Goal: Task Accomplishment & Management: Use online tool/utility

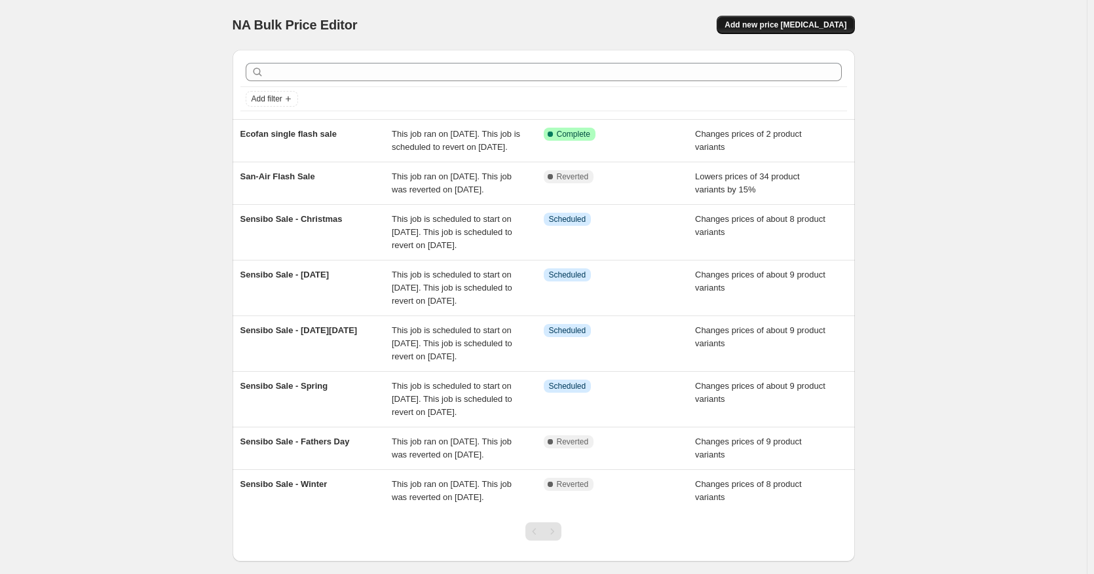
click at [815, 26] on span "Add new price [MEDICAL_DATA]" at bounding box center [785, 25] width 122 height 10
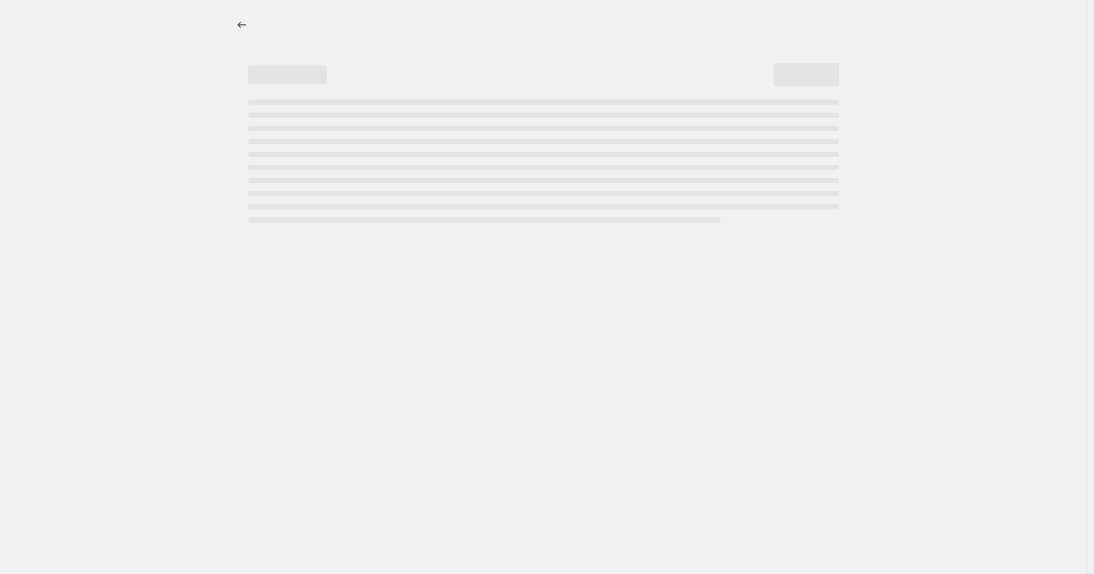
select select "percentage"
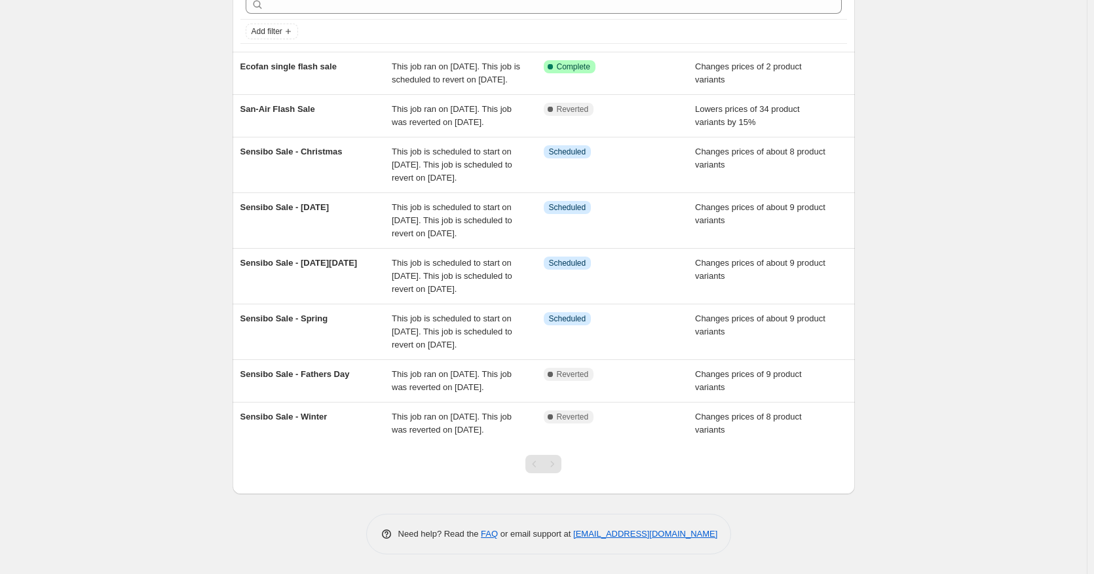
scroll to position [114, 0]
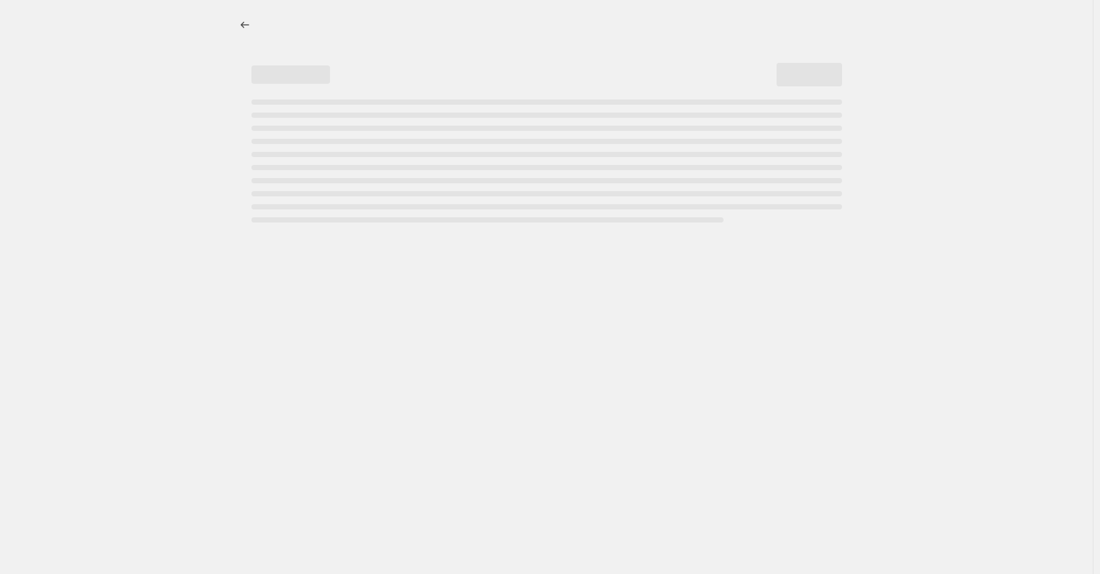
select select "percentage"
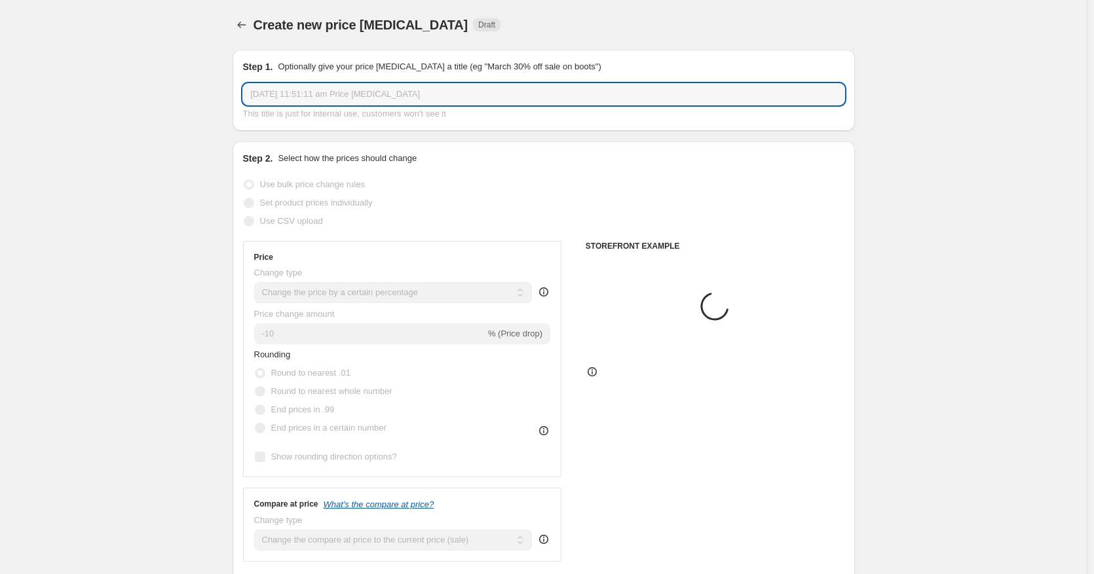
click at [517, 95] on input "[DATE] 11:51:11 am Price [MEDICAL_DATA]" at bounding box center [543, 94] width 601 height 21
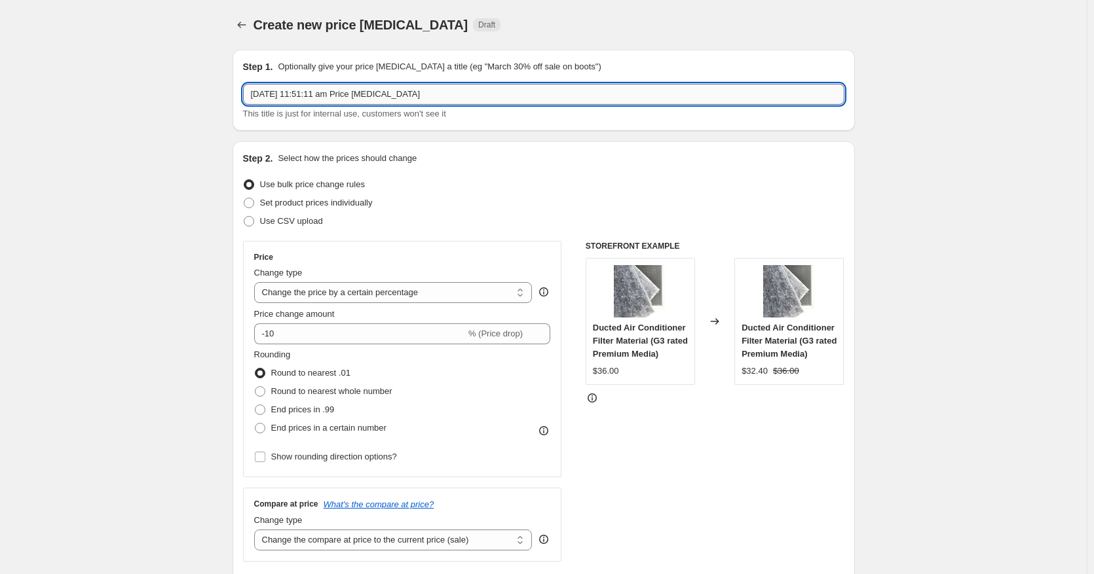
click at [498, 92] on input "[DATE] 11:51:11 am Price [MEDICAL_DATA]" at bounding box center [543, 94] width 601 height 21
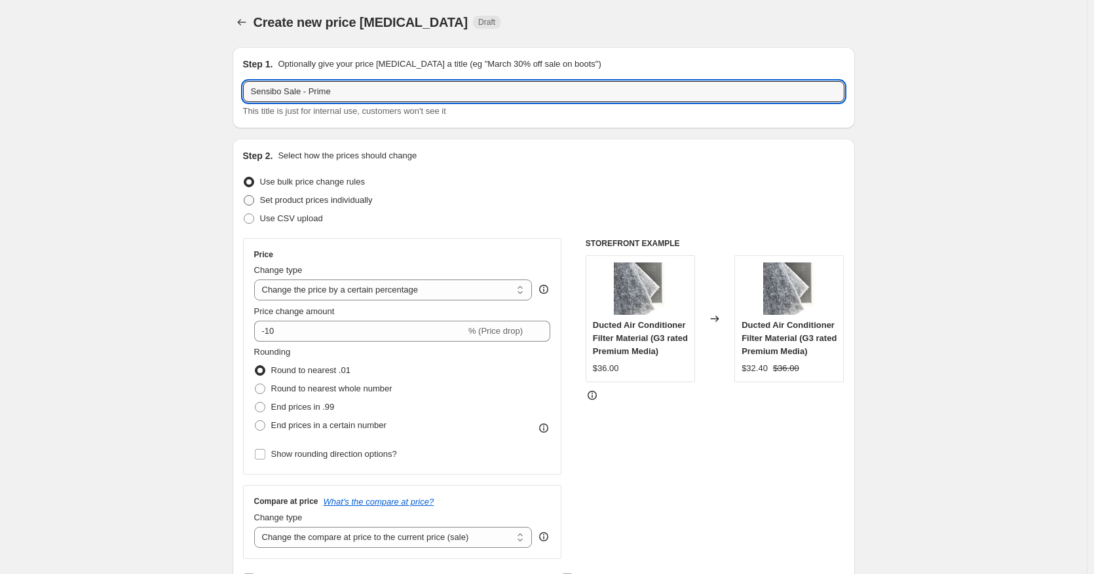
type input "Sensibo Sale - Prime"
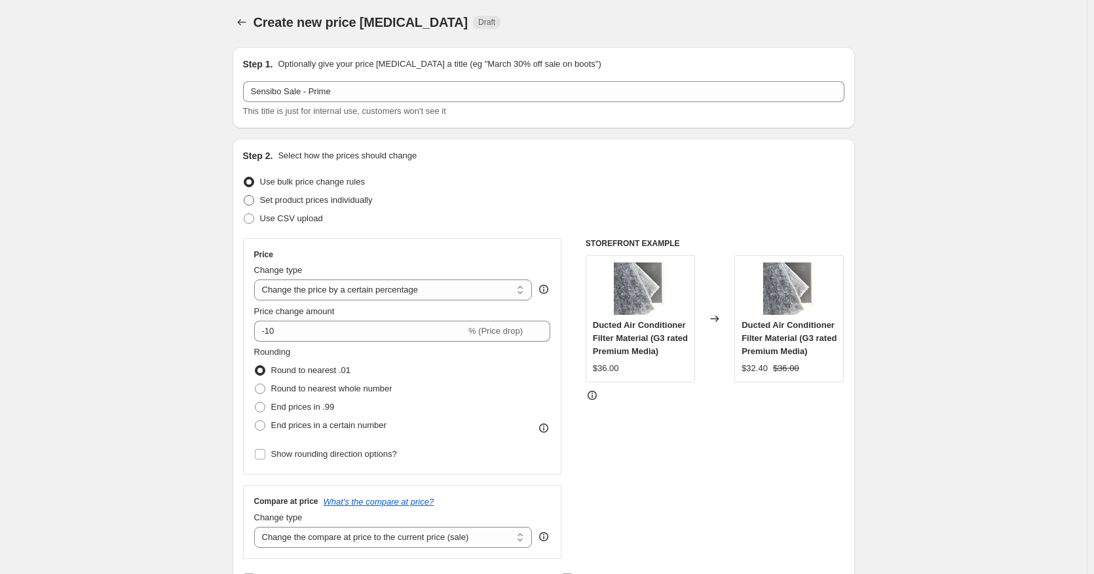
click at [346, 201] on span "Set product prices individually" at bounding box center [316, 200] width 113 height 10
click at [244, 196] on input "Set product prices individually" at bounding box center [244, 195] width 1 height 1
radio input "true"
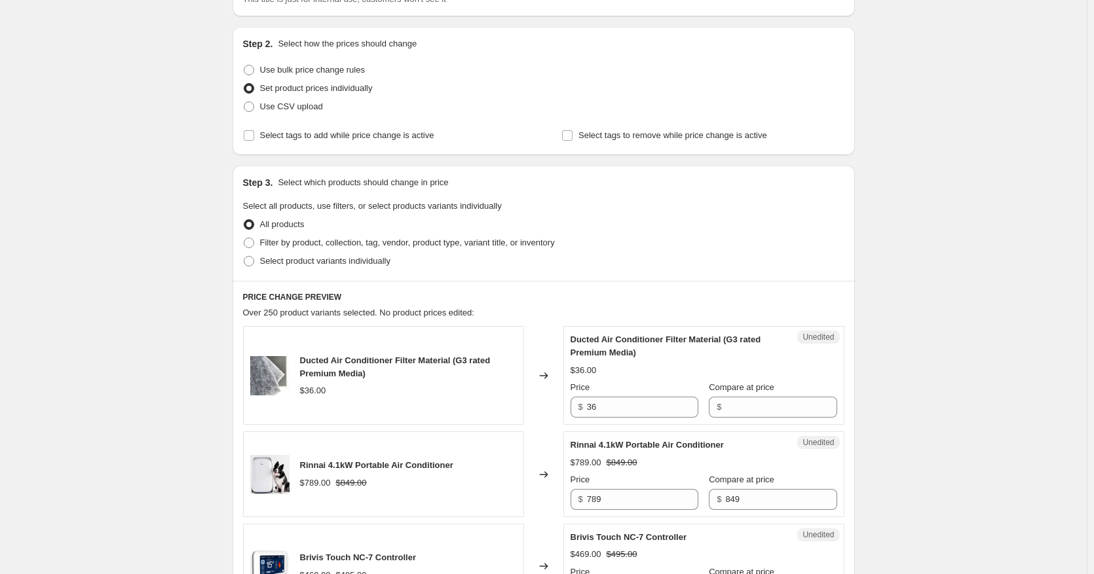
scroll to position [138, 0]
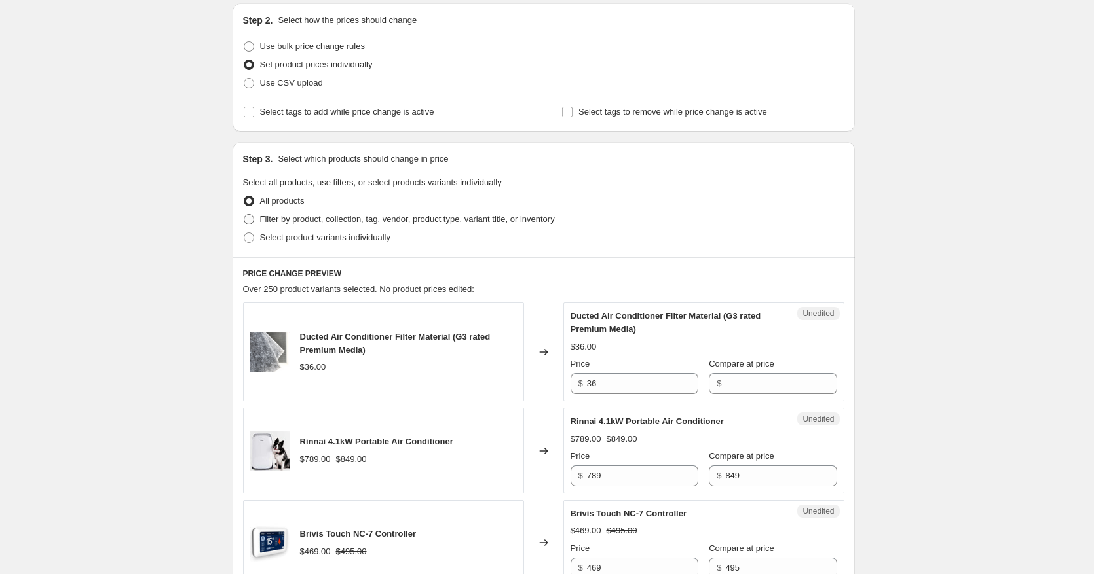
click at [321, 220] on span "Filter by product, collection, tag, vendor, product type, variant title, or inv…" at bounding box center [407, 219] width 295 height 10
click at [244, 215] on input "Filter by product, collection, tag, vendor, product type, variant title, or inv…" at bounding box center [244, 214] width 1 height 1
radio input "true"
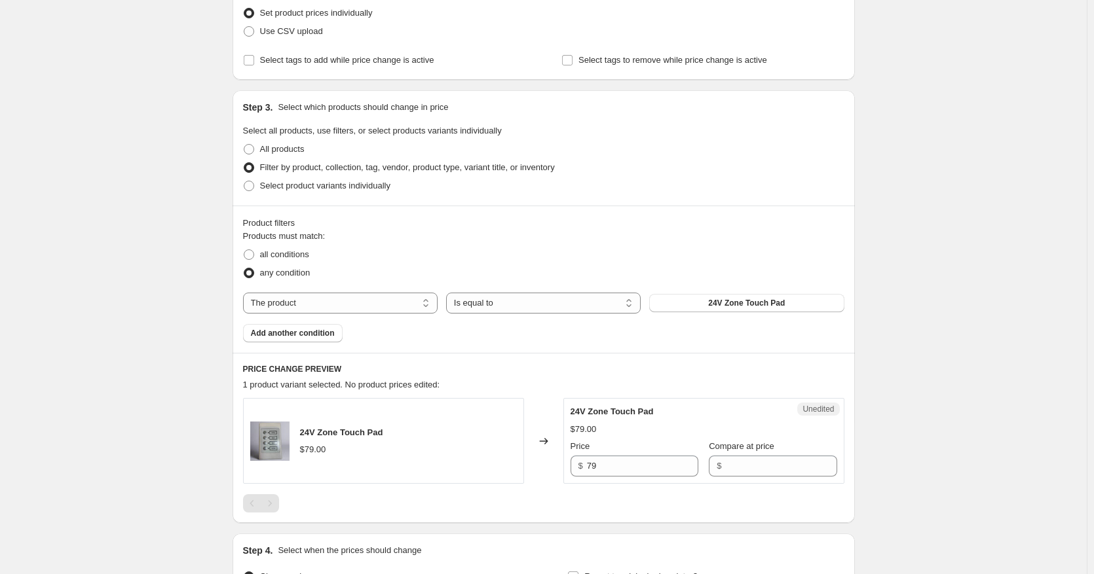
scroll to position [213, 0]
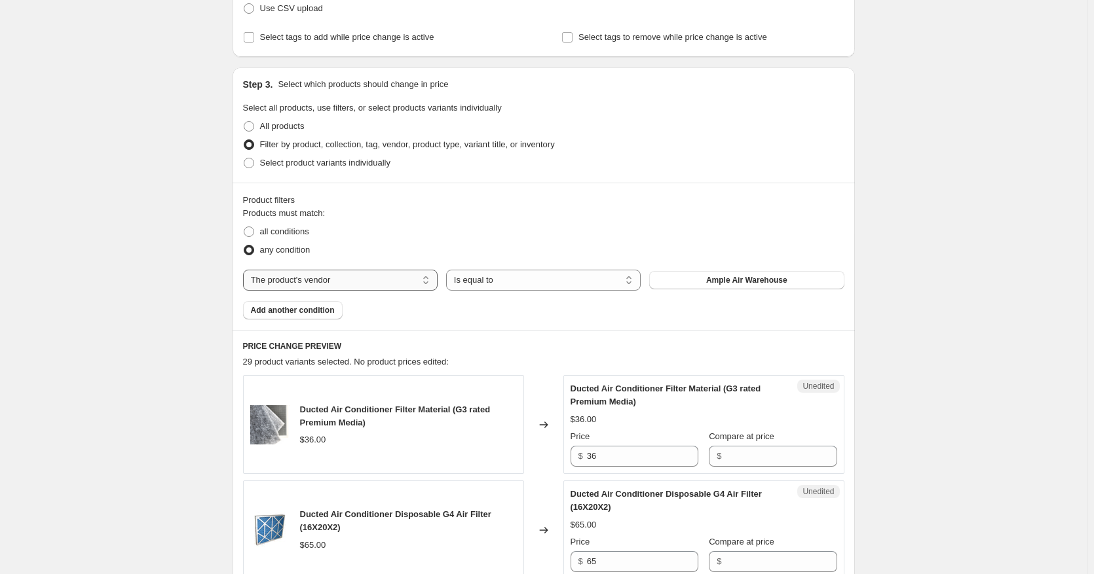
select select "title"
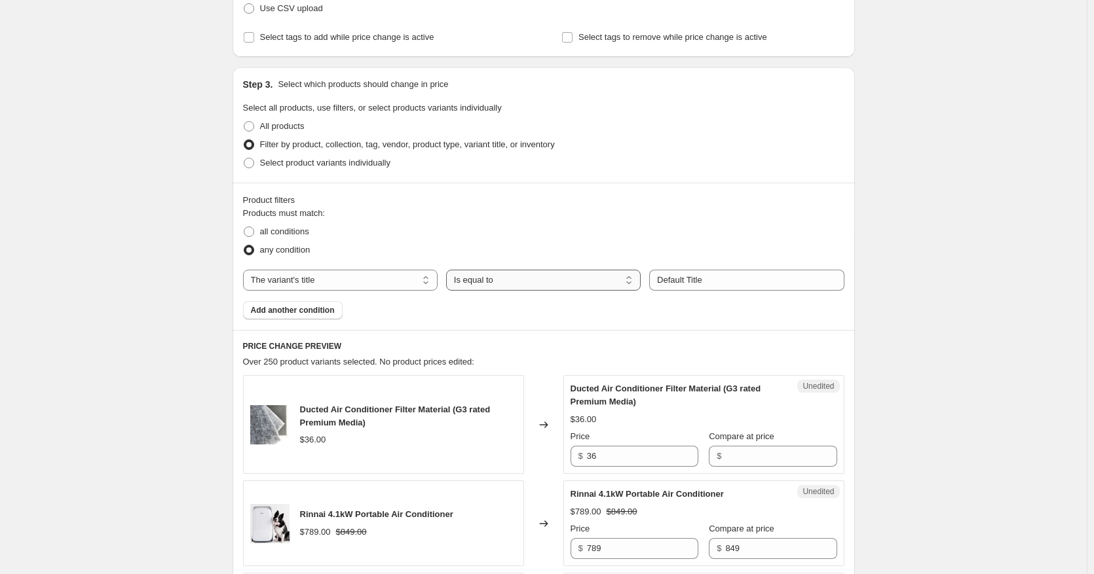
select select "contains"
click at [688, 280] on input "Default Title" at bounding box center [746, 280] width 195 height 21
type input "Sensibo"
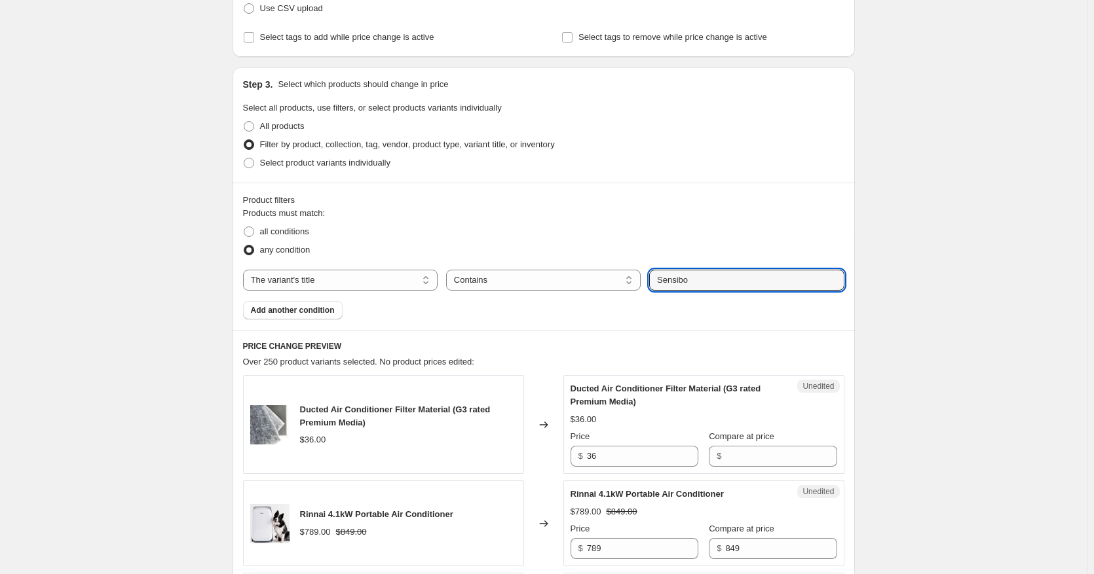
click at [720, 316] on div "Products must match: all conditions any condition The product The product's col…" at bounding box center [543, 263] width 601 height 113
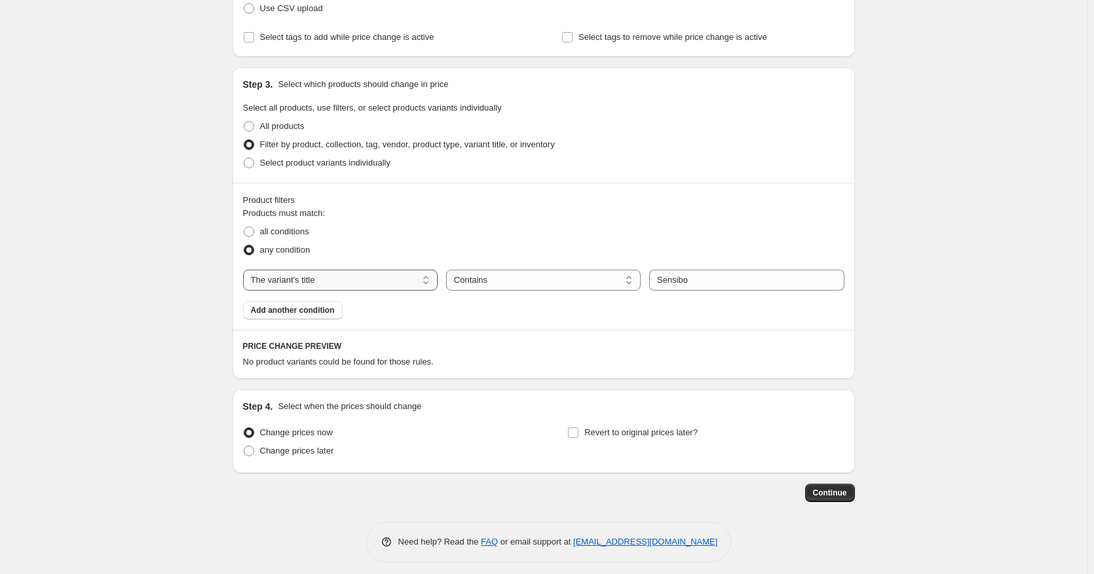
select select "vendor"
select select "equal"
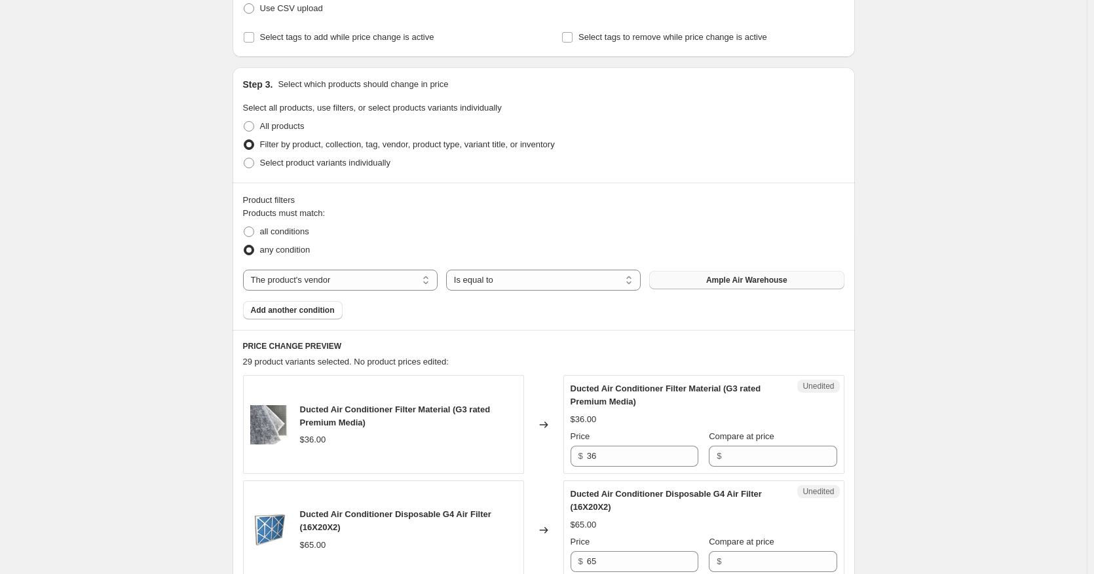
click at [713, 281] on span "Ample Air Warehouse" at bounding box center [746, 280] width 81 height 10
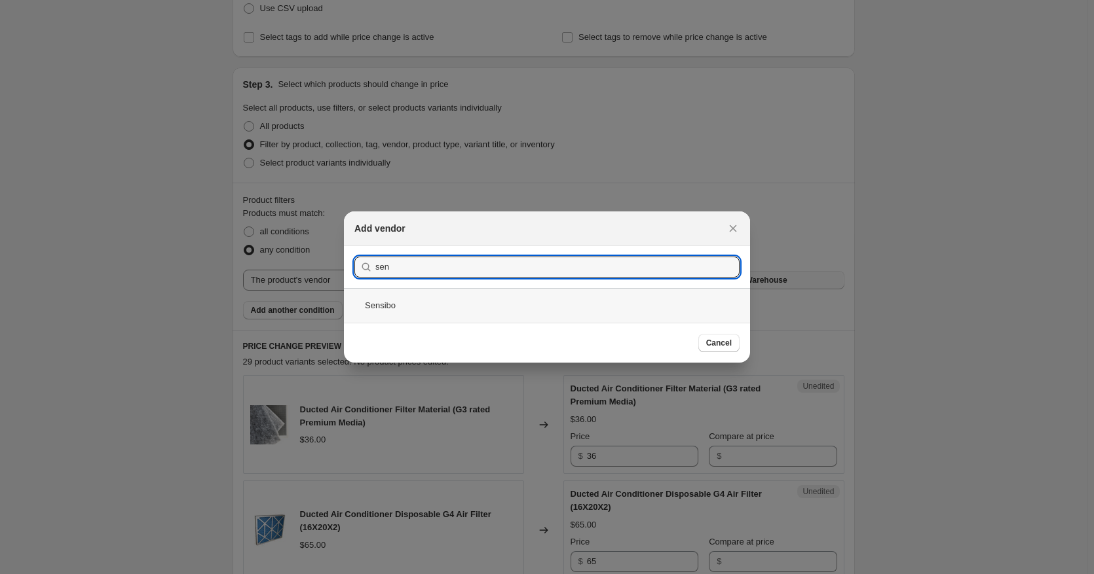
type input "sen"
drag, startPoint x: 471, startPoint y: 297, endPoint x: 477, endPoint y: 300, distance: 7.1
click at [471, 297] on div "Sensibo" at bounding box center [547, 305] width 406 height 35
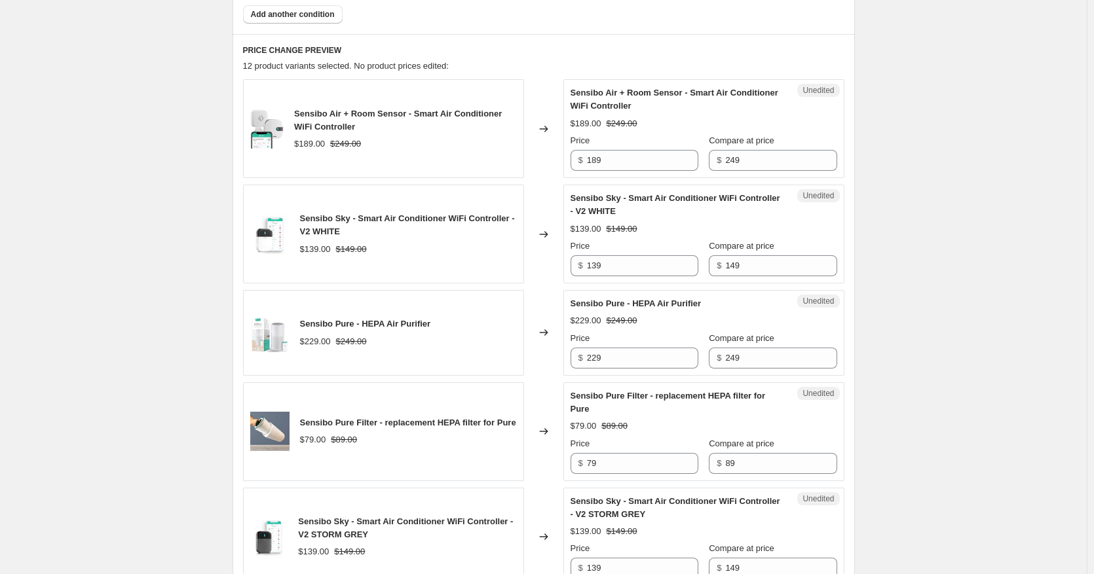
scroll to position [512, 0]
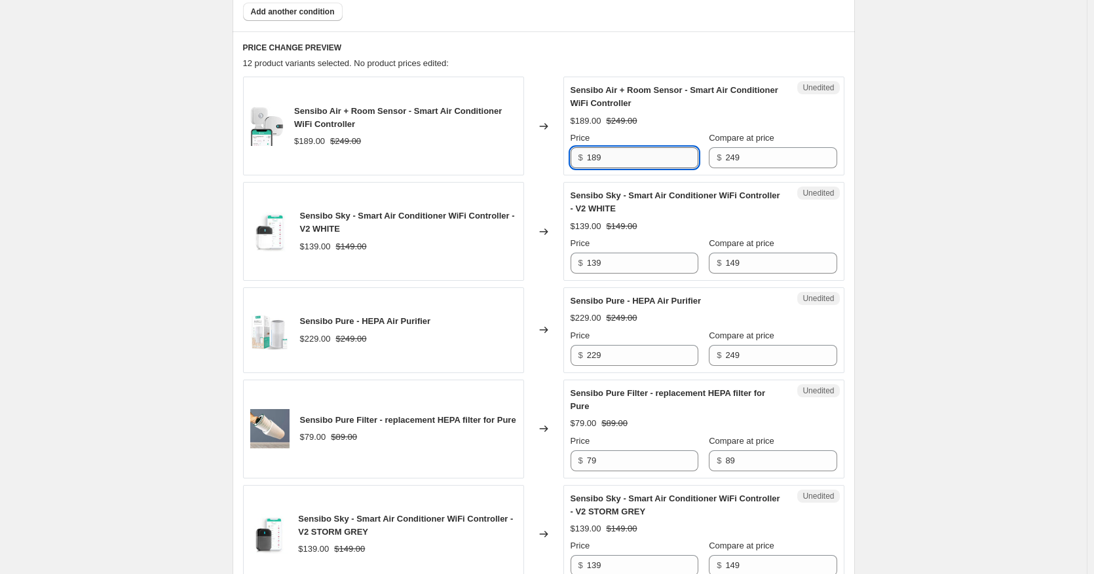
click at [637, 157] on input "189" at bounding box center [642, 157] width 111 height 21
type input "169"
click at [926, 192] on div "Create new price [MEDICAL_DATA]. This page is ready Create new price [MEDICAL_D…" at bounding box center [543, 512] width 1087 height 2049
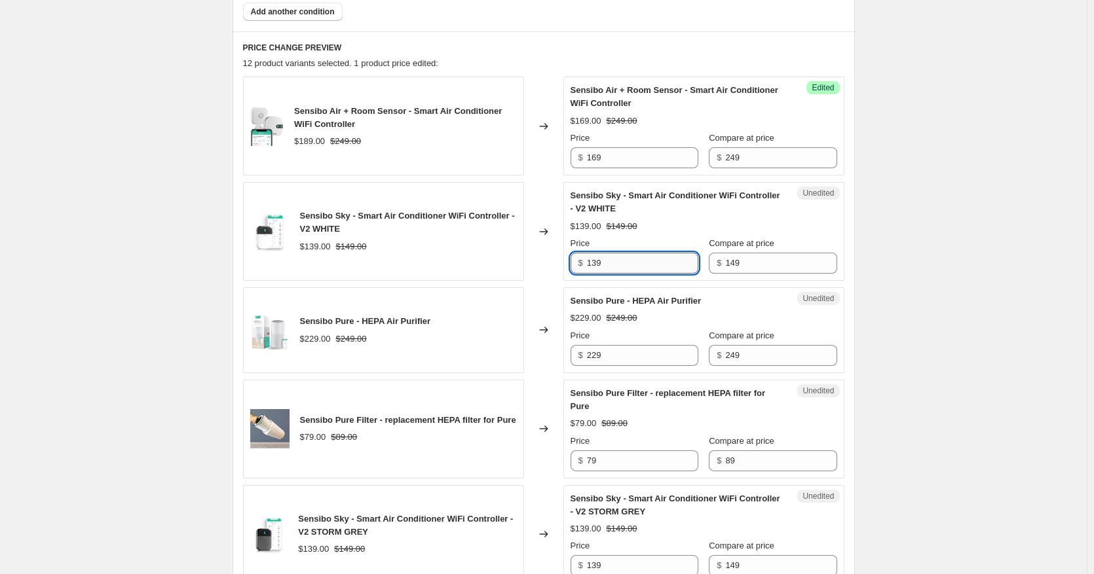
click at [660, 257] on input "139" at bounding box center [642, 263] width 111 height 21
click at [659, 257] on input "139" at bounding box center [642, 263] width 111 height 21
type input "119"
click at [1004, 274] on div "Create new price [MEDICAL_DATA]. This page is ready Create new price [MEDICAL_D…" at bounding box center [543, 512] width 1087 height 2049
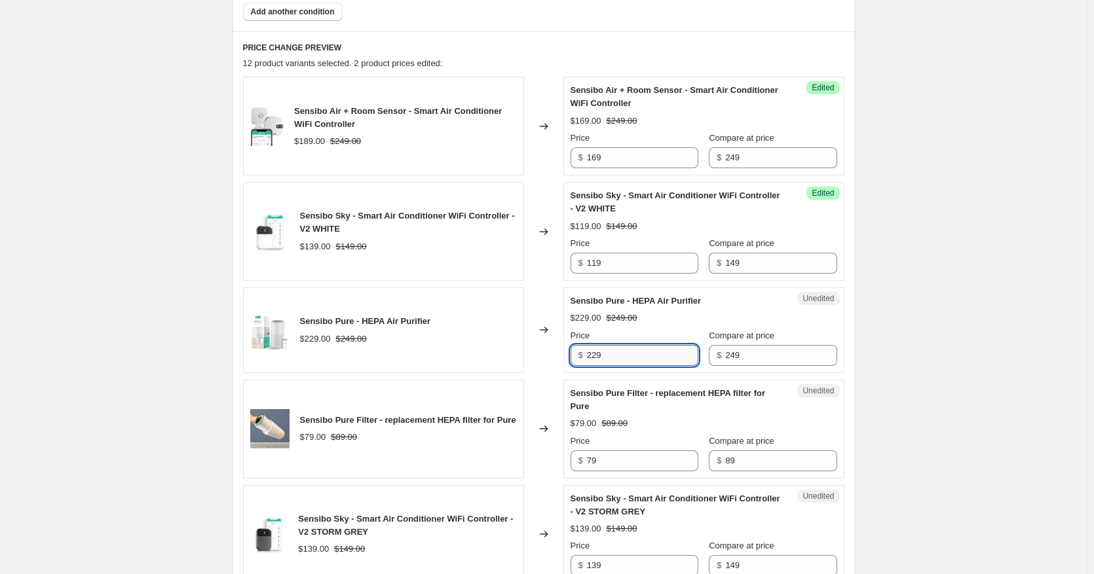
click at [633, 356] on input "229" at bounding box center [642, 355] width 111 height 21
type input "199"
click at [963, 312] on div "Create new price [MEDICAL_DATA]. This page is ready Create new price [MEDICAL_D…" at bounding box center [543, 512] width 1087 height 2049
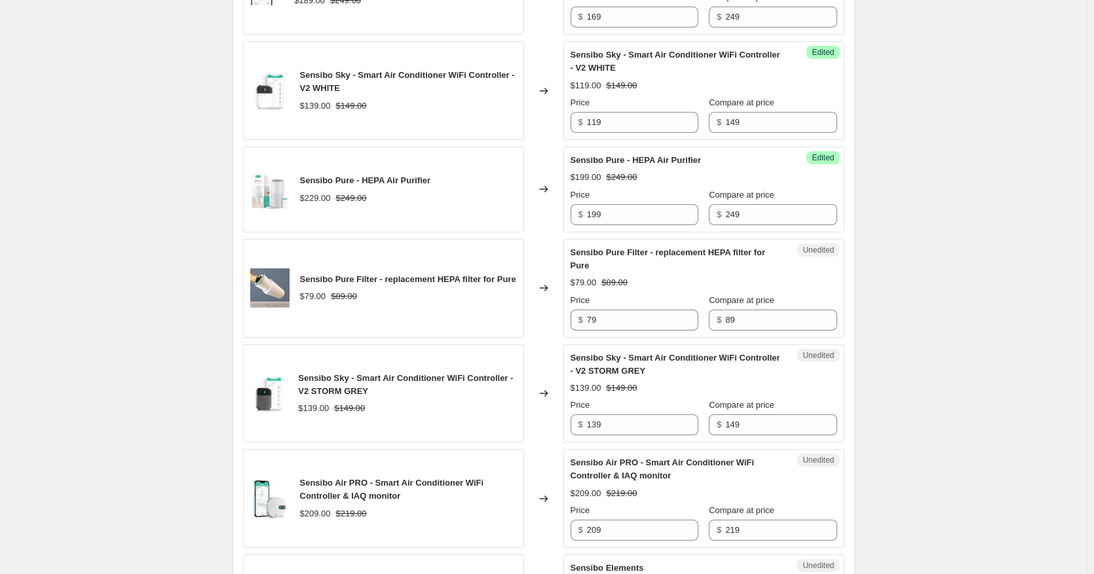
scroll to position [726, 0]
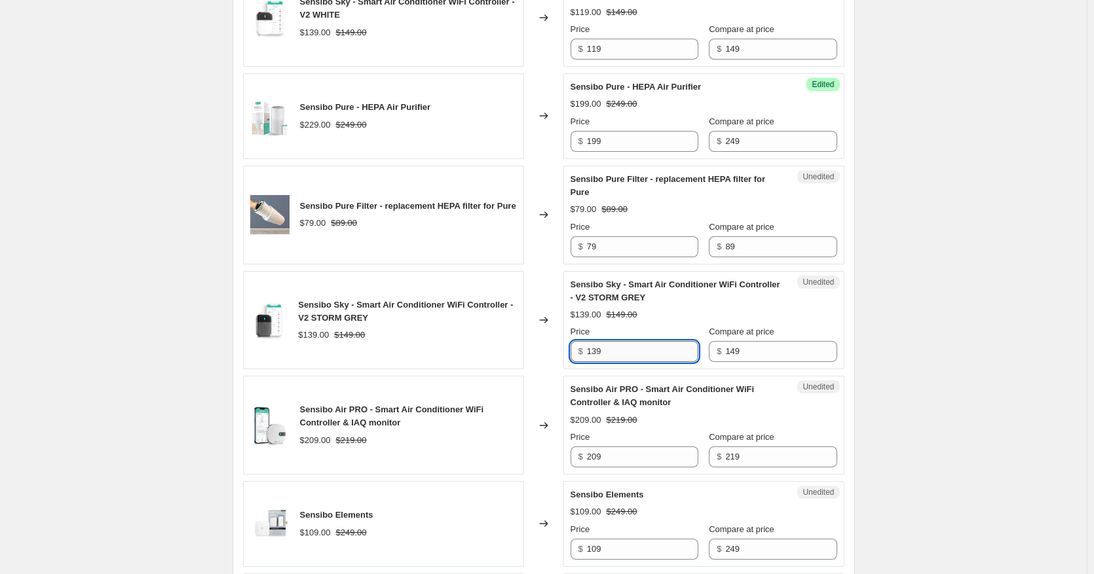
click at [629, 351] on input "139" at bounding box center [642, 351] width 111 height 21
type input "119"
click at [981, 338] on div "Create new price [MEDICAL_DATA]. This page is ready Create new price [MEDICAL_D…" at bounding box center [543, 298] width 1087 height 2049
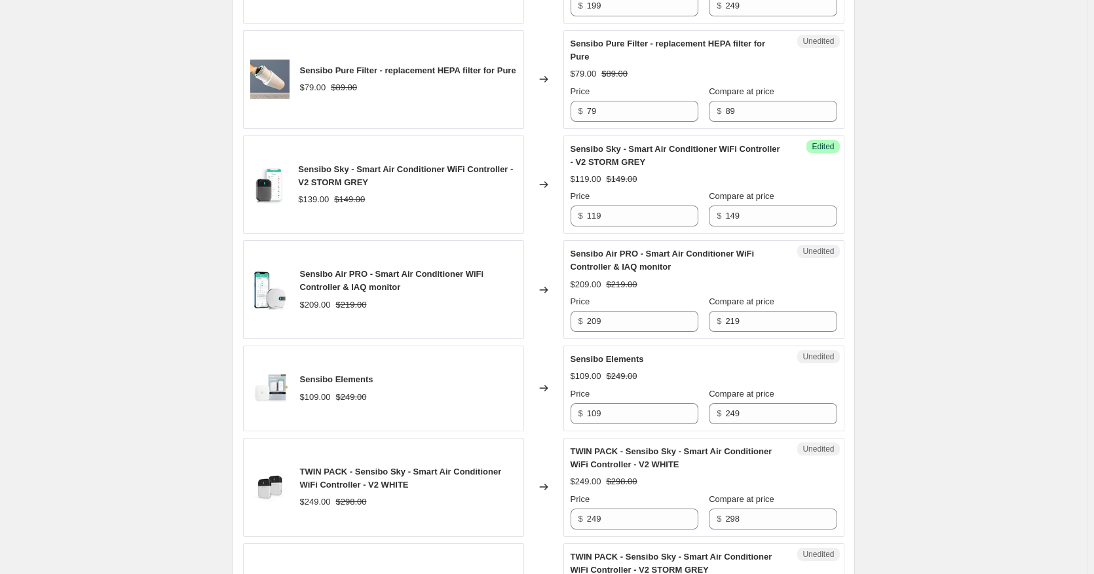
scroll to position [882, 0]
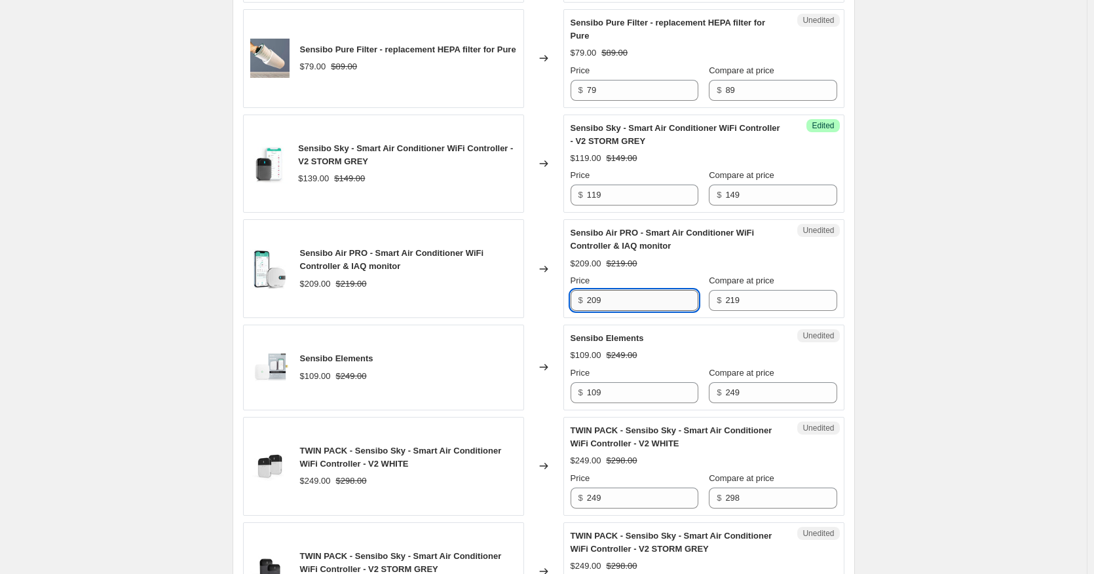
click at [638, 305] on input "209" at bounding box center [642, 300] width 111 height 21
type input "179"
click at [965, 304] on div "Create new price [MEDICAL_DATA]. This page is ready Create new price [MEDICAL_D…" at bounding box center [543, 142] width 1087 height 2049
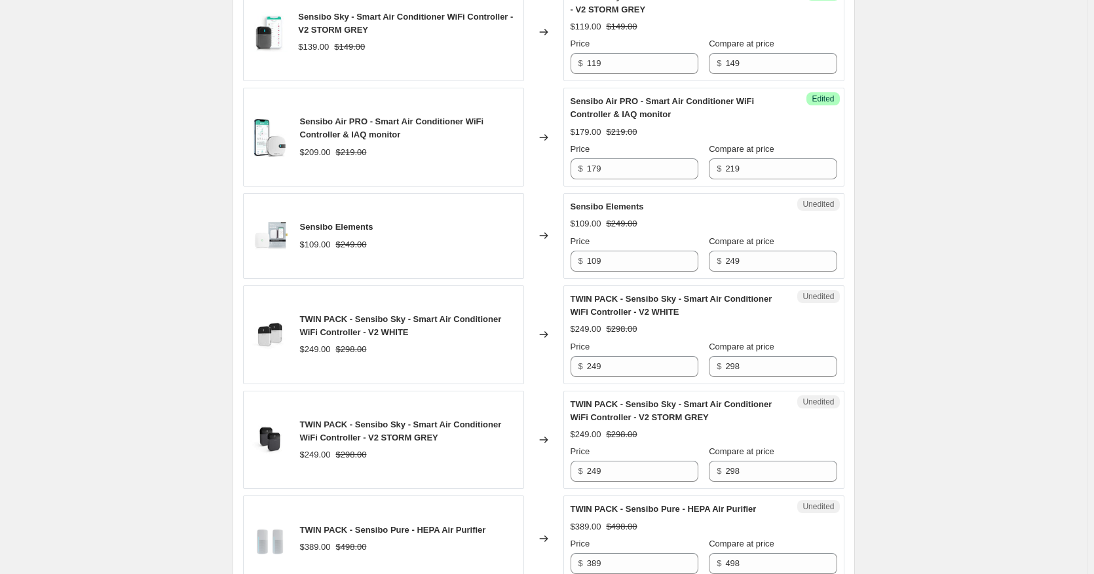
scroll to position [1035, 0]
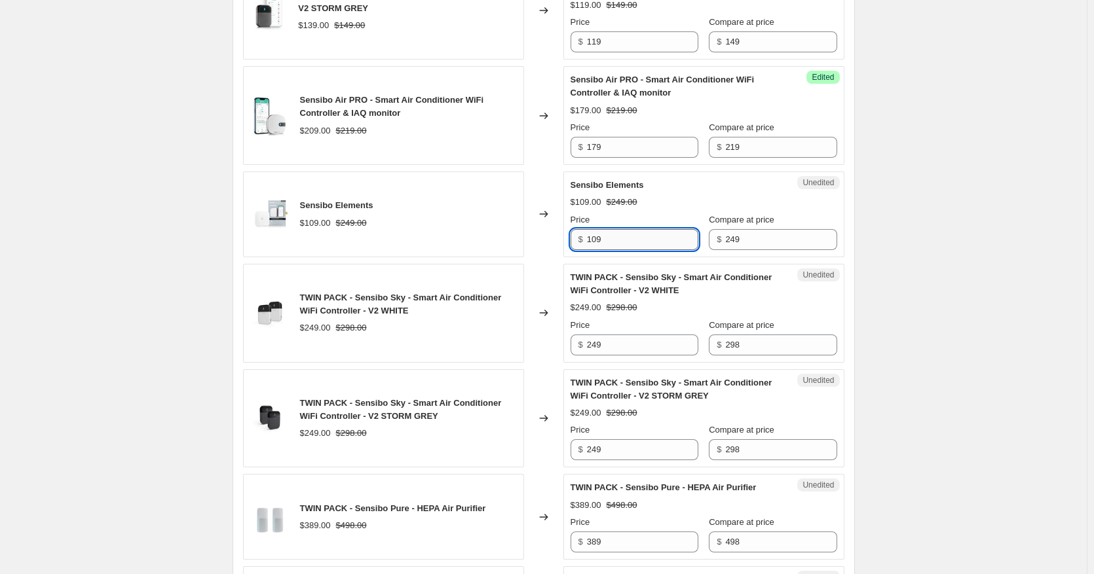
click at [643, 248] on input "109" at bounding box center [642, 239] width 111 height 21
type input "99"
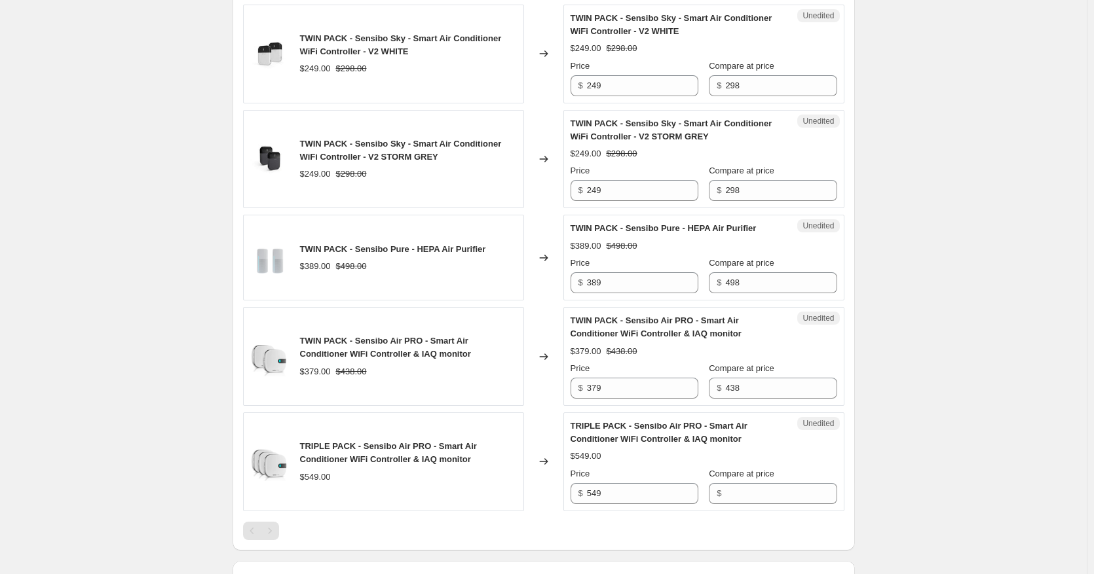
scroll to position [1292, 0]
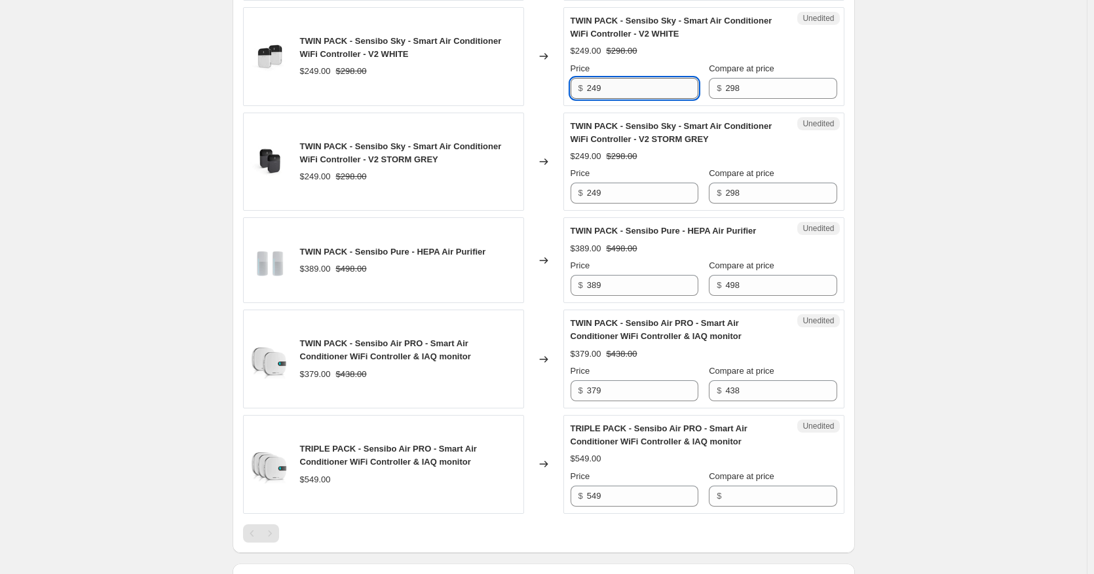
click at [632, 90] on input "249" at bounding box center [642, 88] width 111 height 21
type input "229"
click at [625, 191] on input "249" at bounding box center [642, 193] width 111 height 21
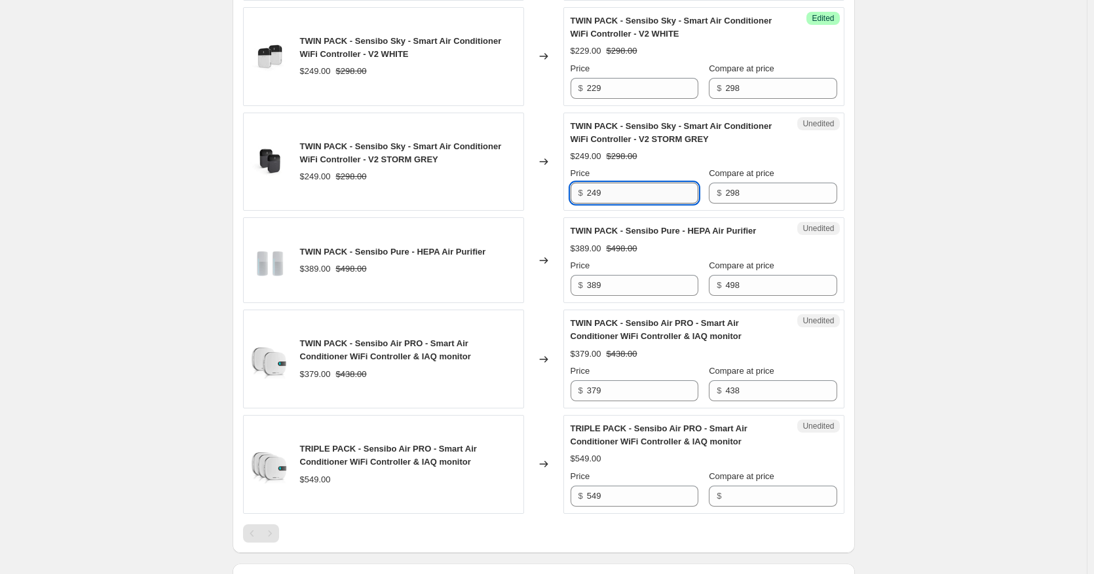
click at [625, 190] on input "249" at bounding box center [642, 193] width 111 height 21
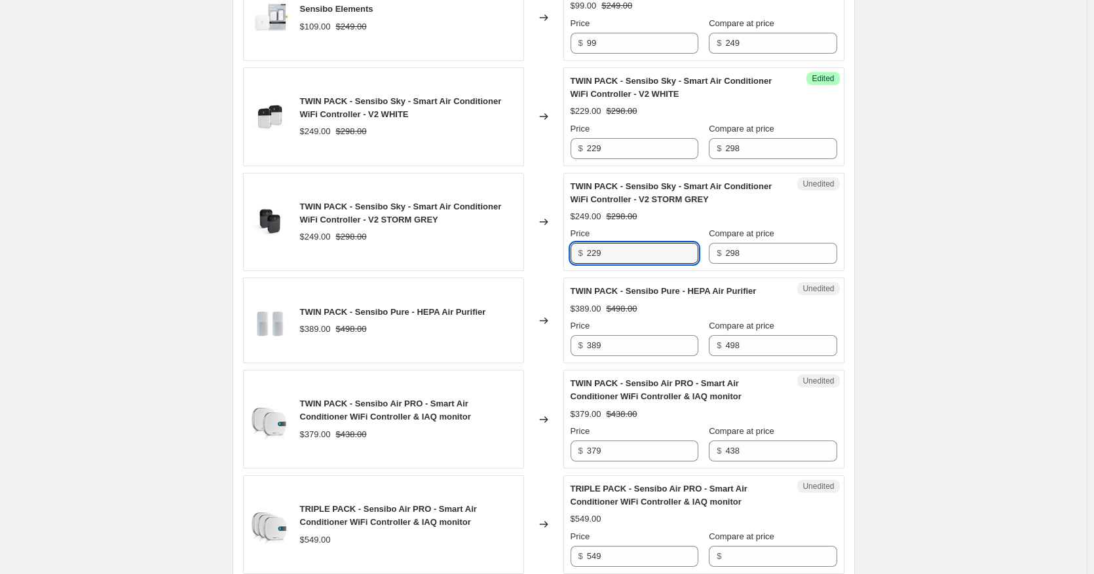
scroll to position [1254, 0]
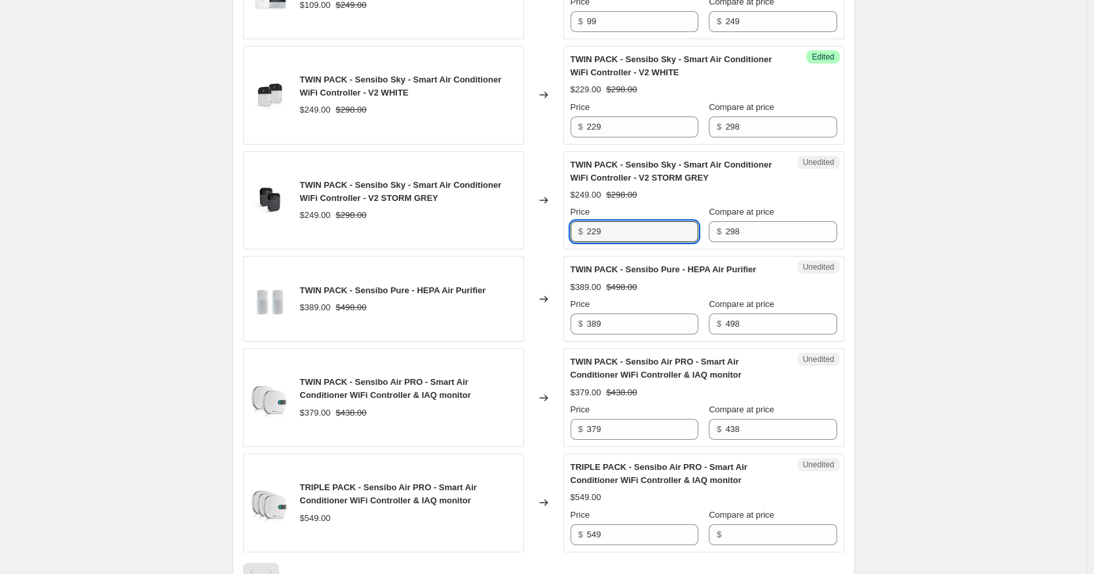
type input "229"
click at [613, 325] on input "389" at bounding box center [642, 324] width 111 height 21
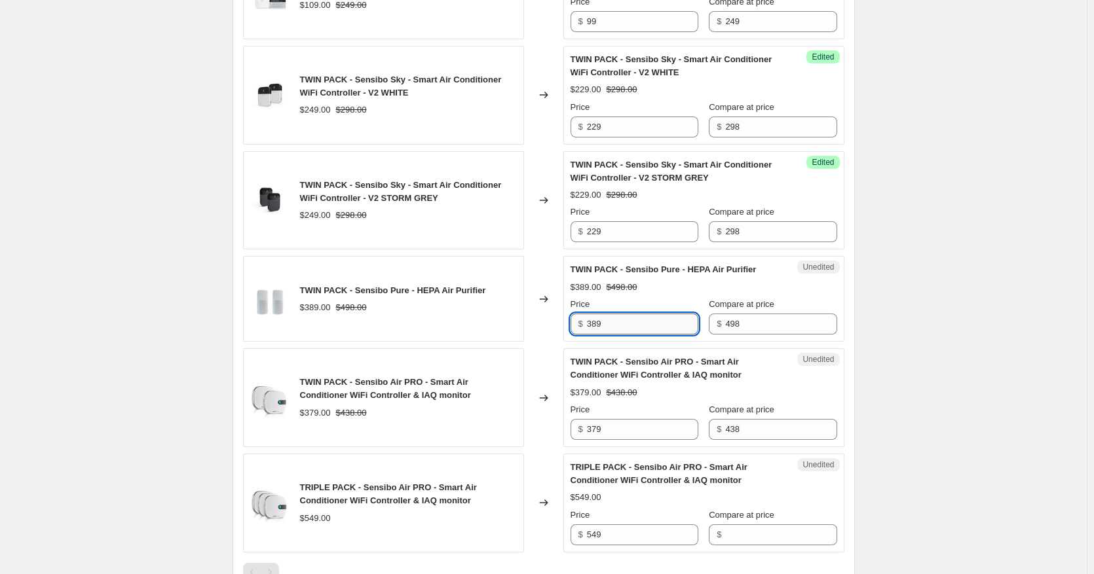
drag, startPoint x: 596, startPoint y: 324, endPoint x: 608, endPoint y: 324, distance: 11.8
click at [608, 324] on input "389" at bounding box center [642, 324] width 111 height 21
click at [606, 324] on input "389" at bounding box center [642, 324] width 111 height 21
type input "384"
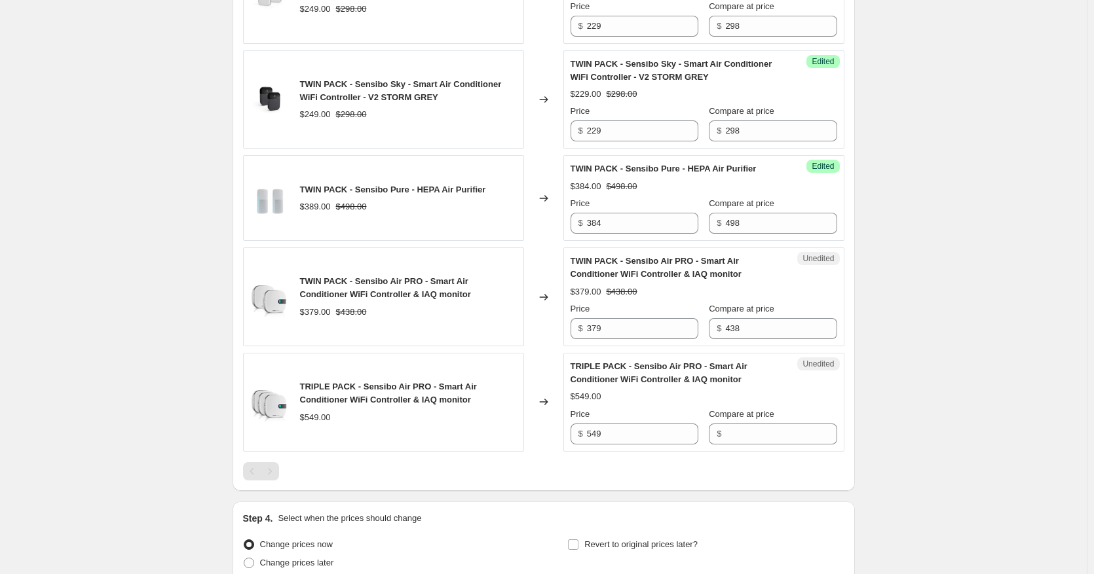
scroll to position [1474, 0]
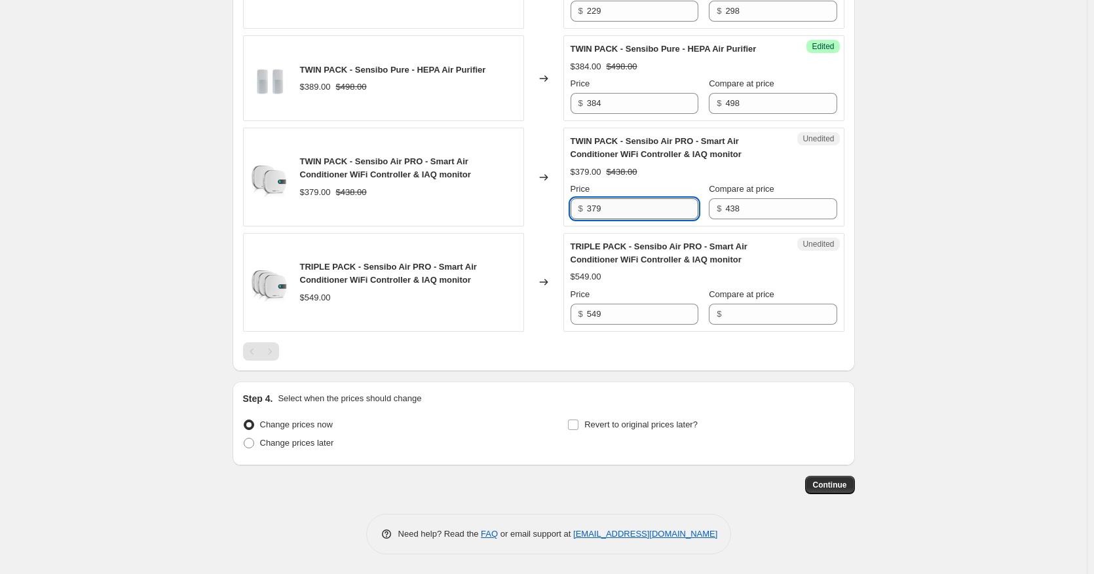
click at [610, 210] on input "379" at bounding box center [642, 208] width 111 height 21
type input "349"
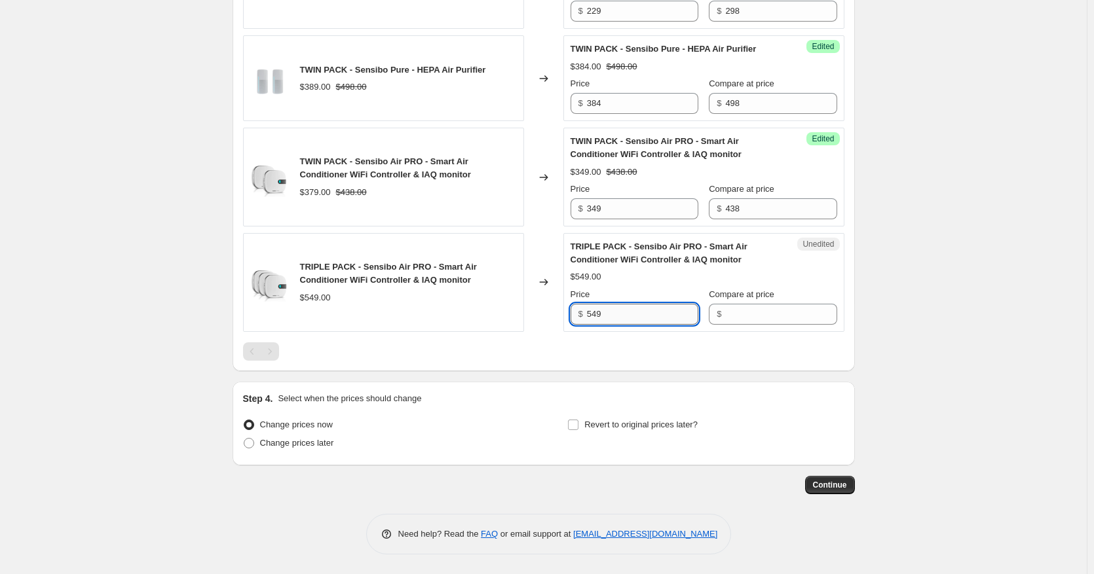
click at [625, 320] on input "549" at bounding box center [642, 314] width 111 height 21
type input "525"
click at [320, 445] on span "Change prices later" at bounding box center [297, 443] width 74 height 10
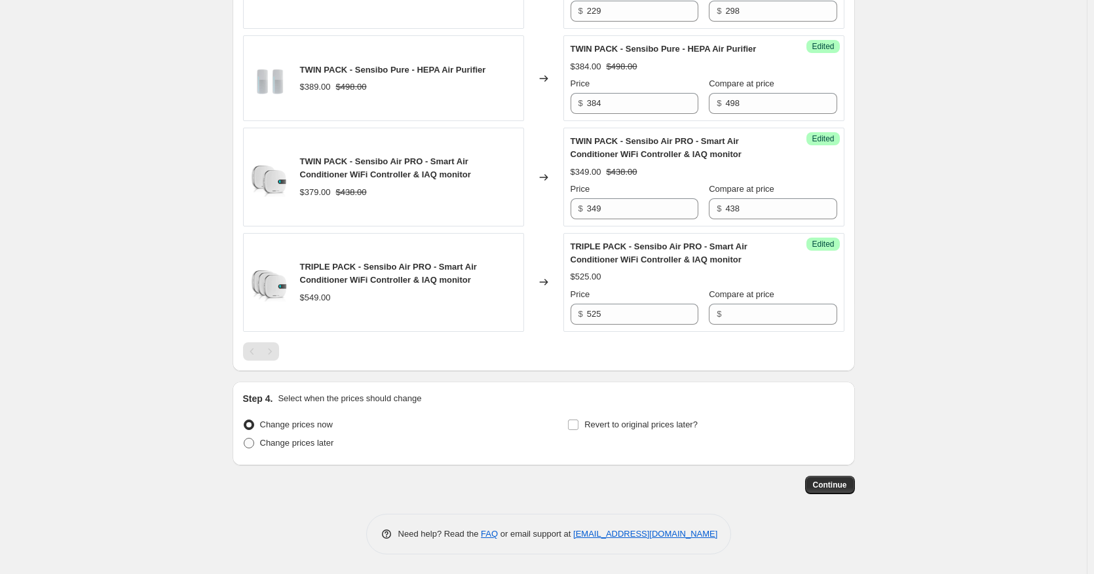
click at [244, 439] on input "Change prices later" at bounding box center [244, 438] width 1 height 1
radio input "true"
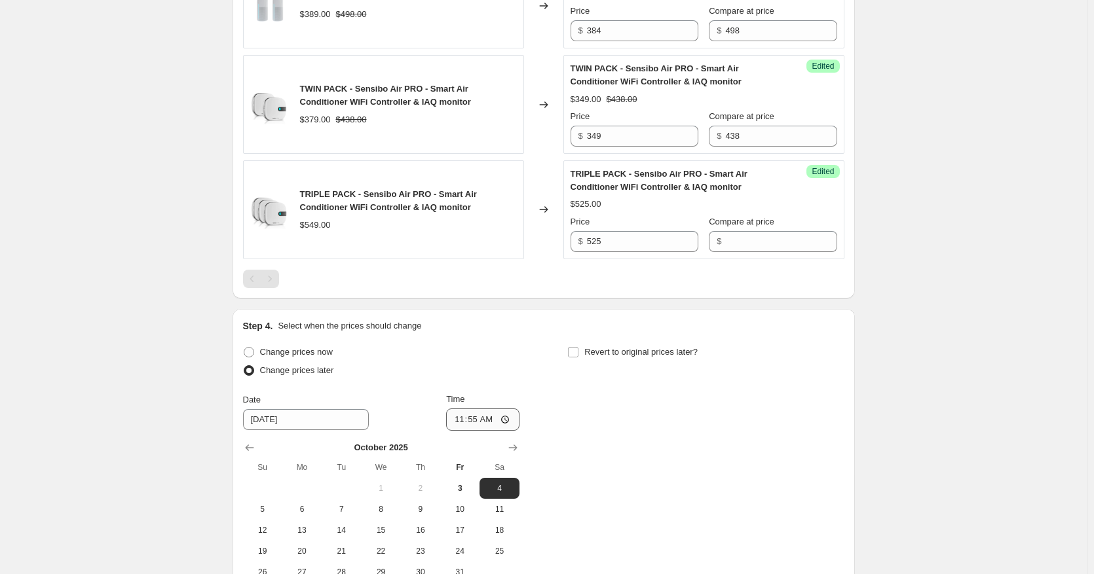
scroll to position [1628, 0]
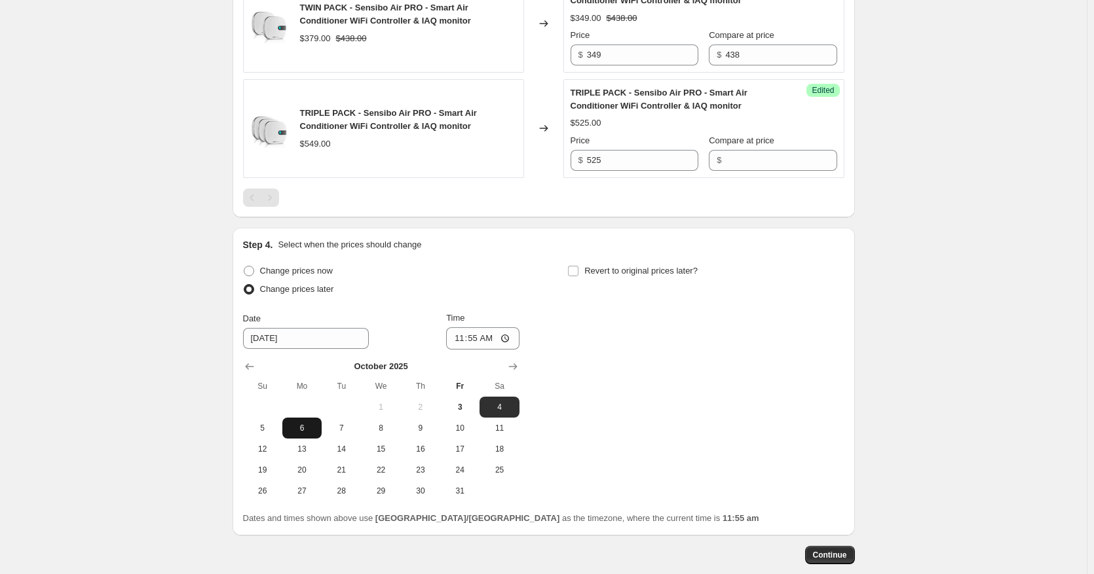
click at [297, 430] on span "6" at bounding box center [302, 428] width 29 height 10
type input "[DATE]"
click at [475, 337] on input "11:55" at bounding box center [482, 338] width 73 height 22
click at [489, 340] on input "01:55" at bounding box center [482, 338] width 73 height 22
type input "01:00"
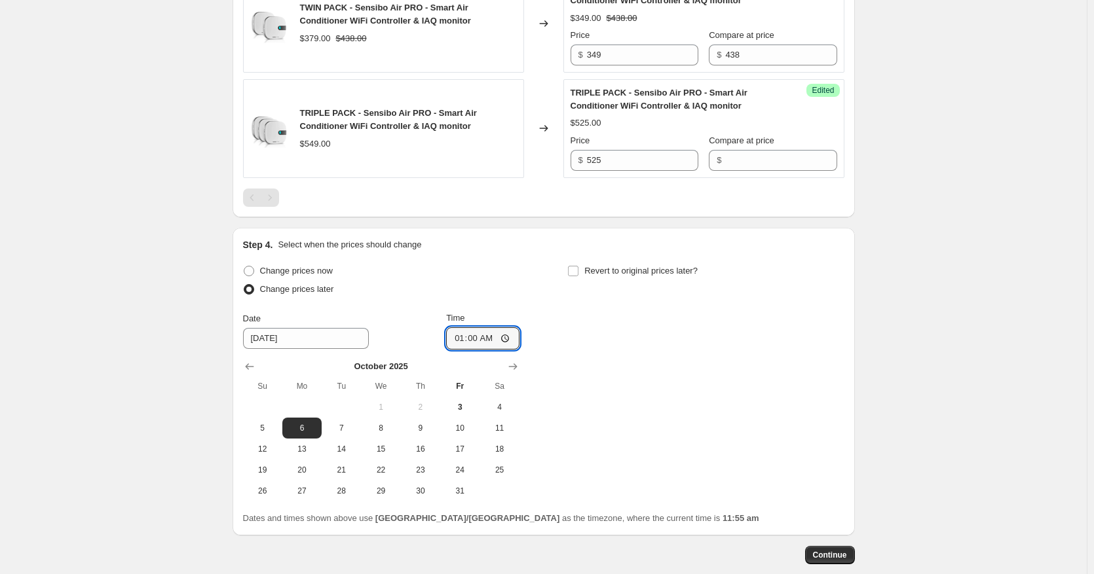
click at [626, 361] on div "Change prices now Change prices later Date [DATE] Time 01:00 [DATE] Su Mo Tu We…" at bounding box center [543, 382] width 601 height 240
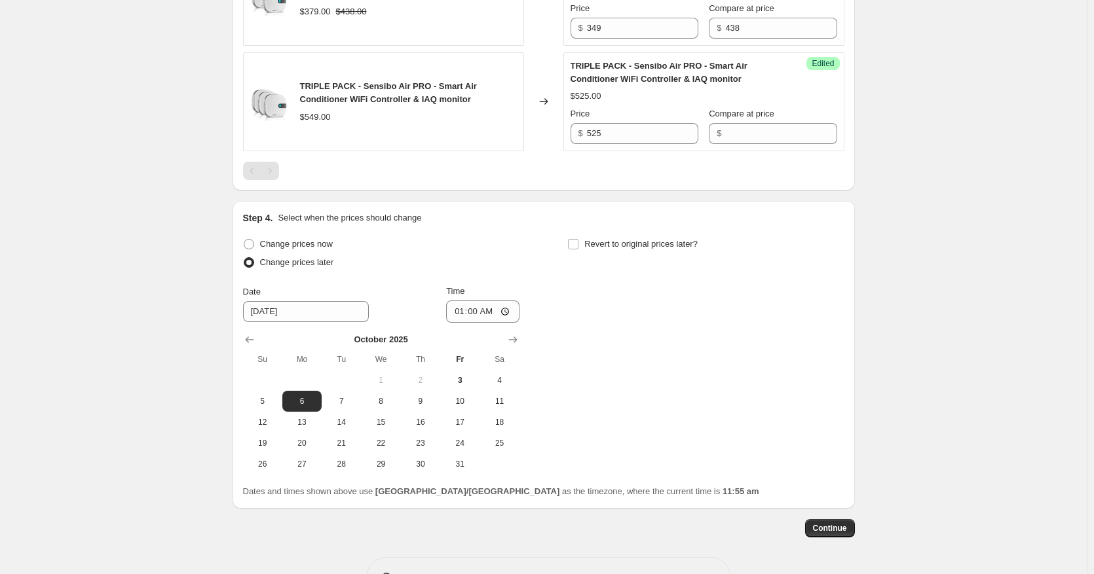
scroll to position [1658, 0]
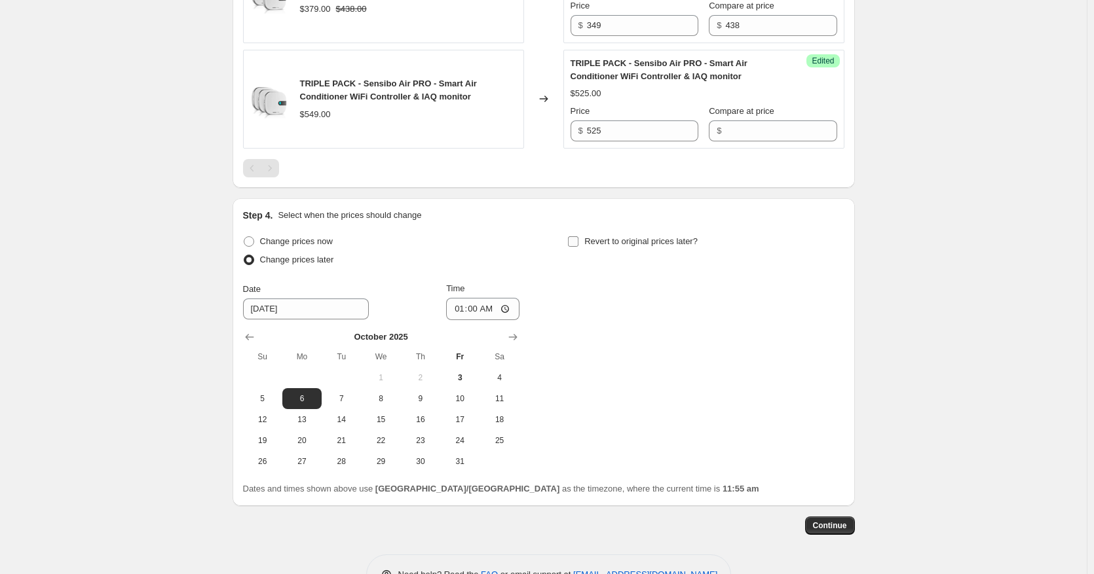
click at [577, 242] on input "Revert to original prices later?" at bounding box center [573, 241] width 10 height 10
checkbox input "true"
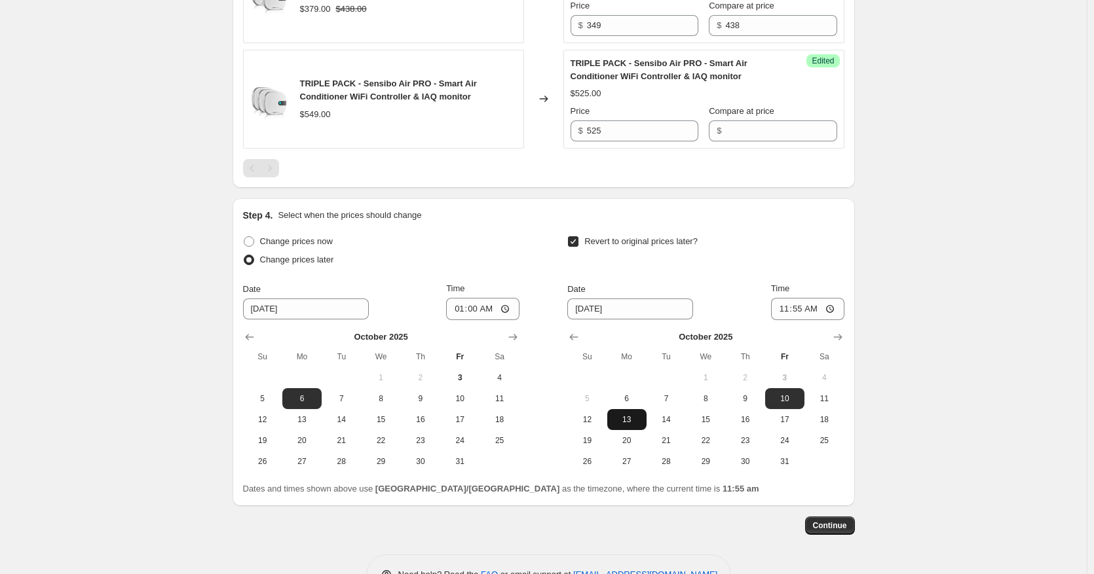
click at [639, 425] on span "13" at bounding box center [626, 420] width 29 height 10
type input "[DATE]"
click at [835, 305] on input "11:55" at bounding box center [807, 309] width 73 height 22
click at [813, 310] on input "23:55" at bounding box center [807, 309] width 73 height 22
type input "23:59"
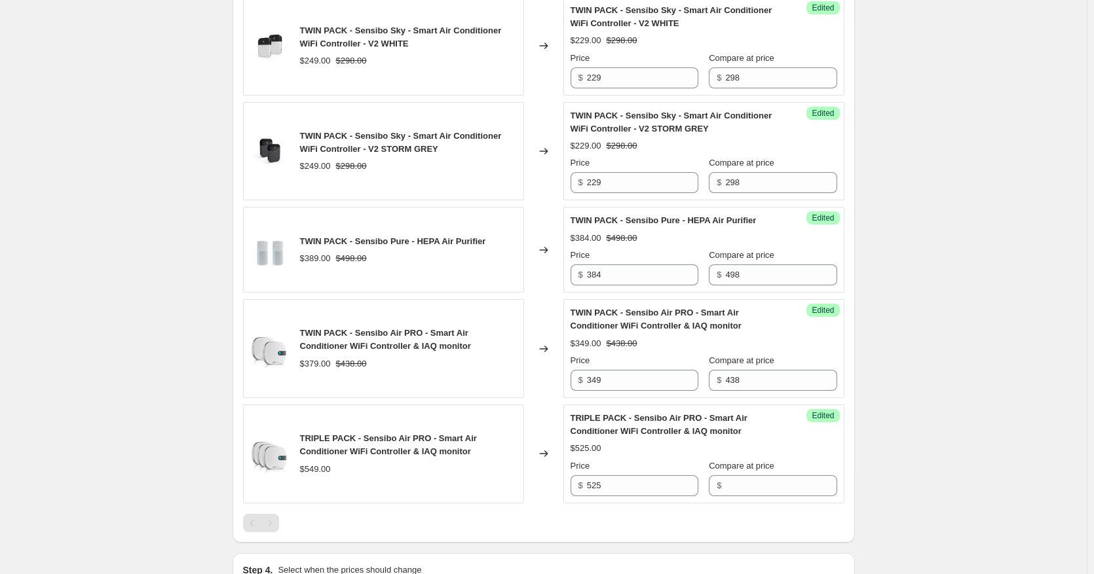
scroll to position [1565, 0]
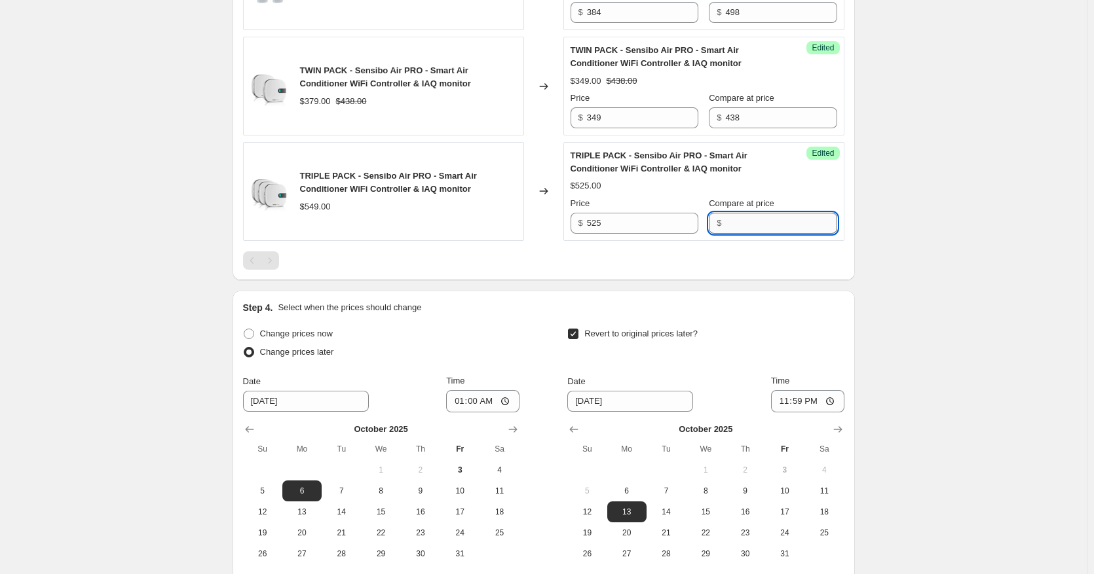
click at [775, 223] on input "Compare at price" at bounding box center [780, 223] width 111 height 21
type input "657"
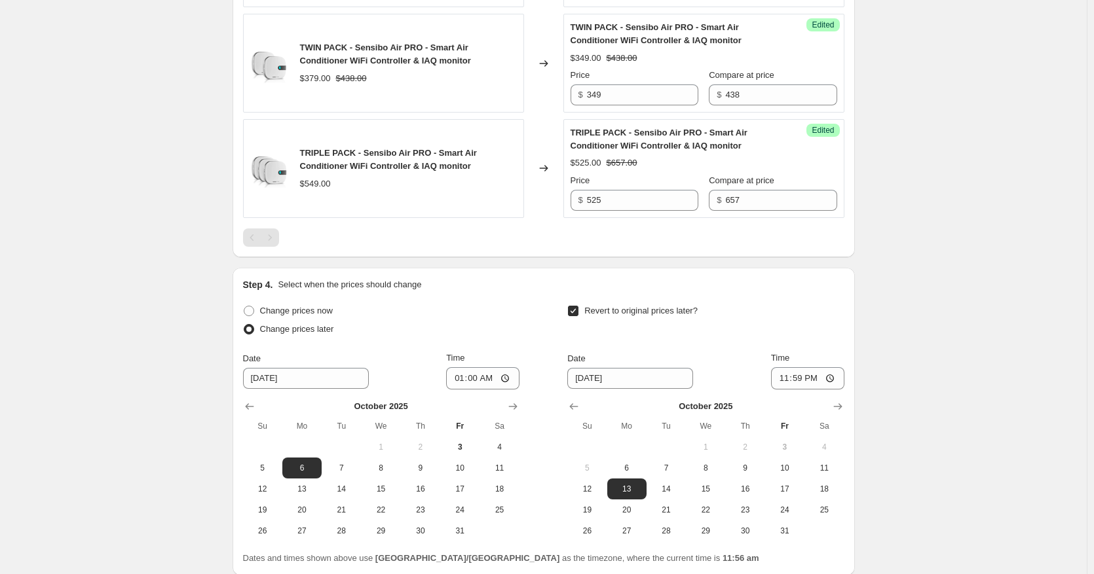
scroll to position [1656, 0]
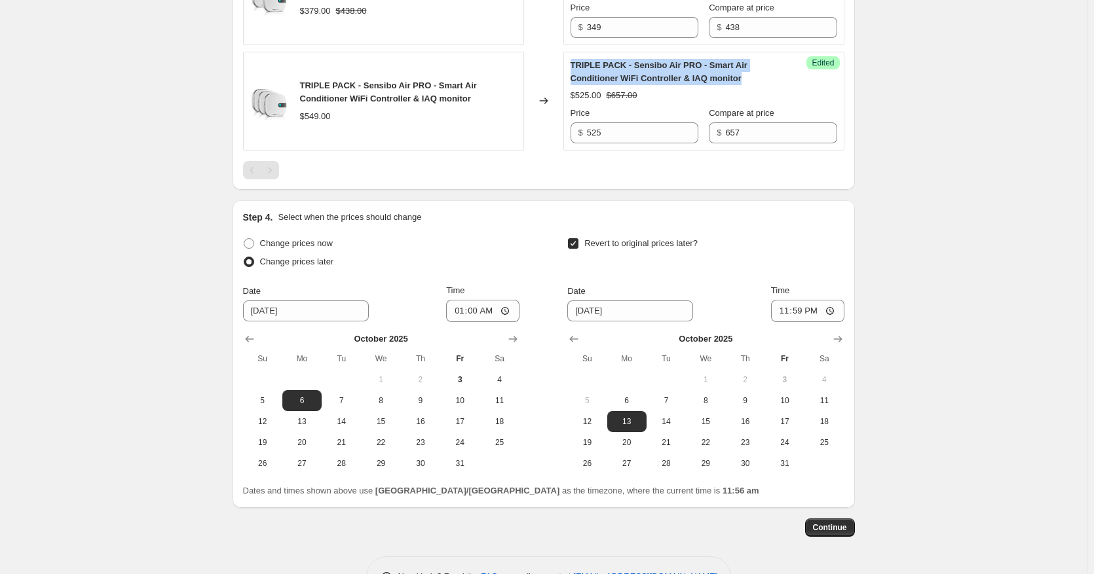
drag, startPoint x: 576, startPoint y: 65, endPoint x: 754, endPoint y: 73, distance: 178.3
click at [754, 73] on div "TRIPLE PACK - Sensibo Air PRO - Smart Air Conditioner WiFi Controller & IAQ mon…" at bounding box center [677, 72] width 214 height 26
copy span "TRIPLE PACK - Sensibo Air PRO - Smart Air Conditioner WiFi Controller & IAQ mon…"
click at [830, 529] on span "Continue" at bounding box center [830, 528] width 34 height 10
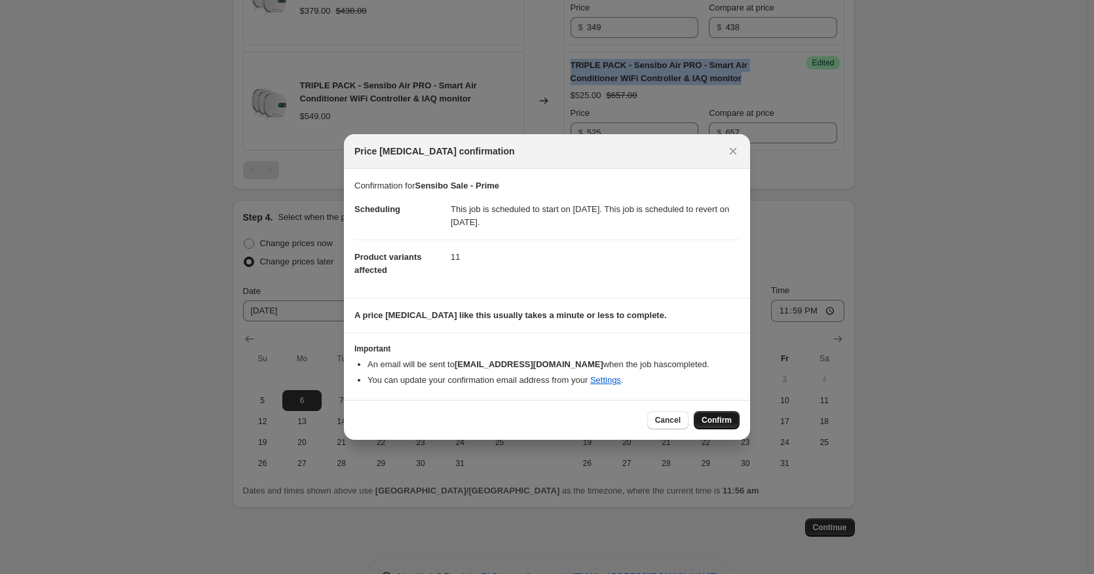
click at [709, 417] on span "Confirm" at bounding box center [716, 420] width 30 height 10
type input "Sensibo Sale - Prime"
